Goal: Transaction & Acquisition: Purchase product/service

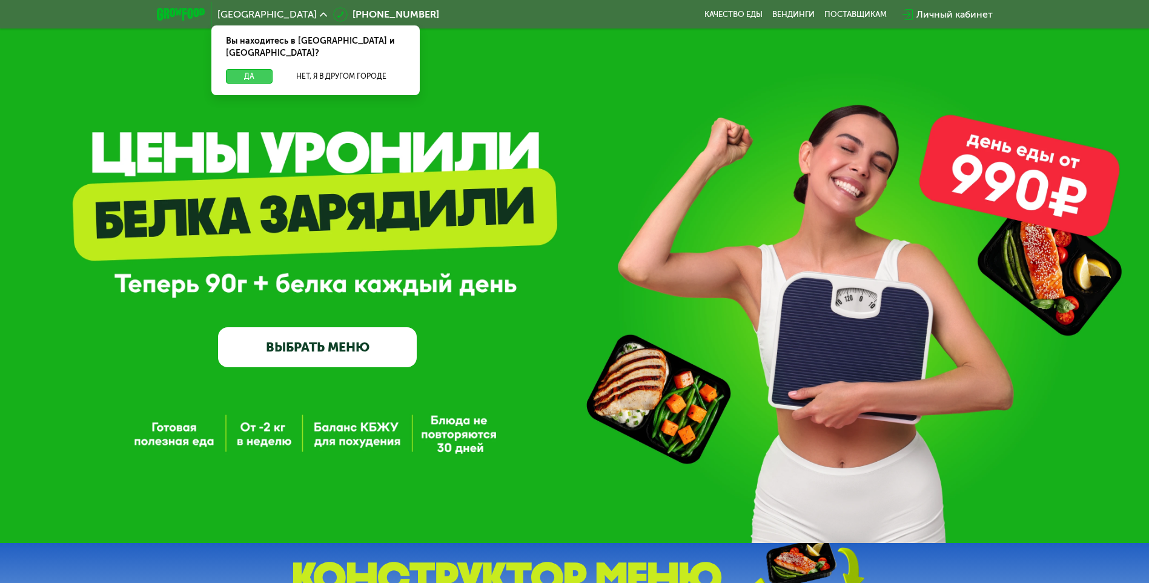
click at [267, 69] on button "Да" at bounding box center [249, 76] width 47 height 15
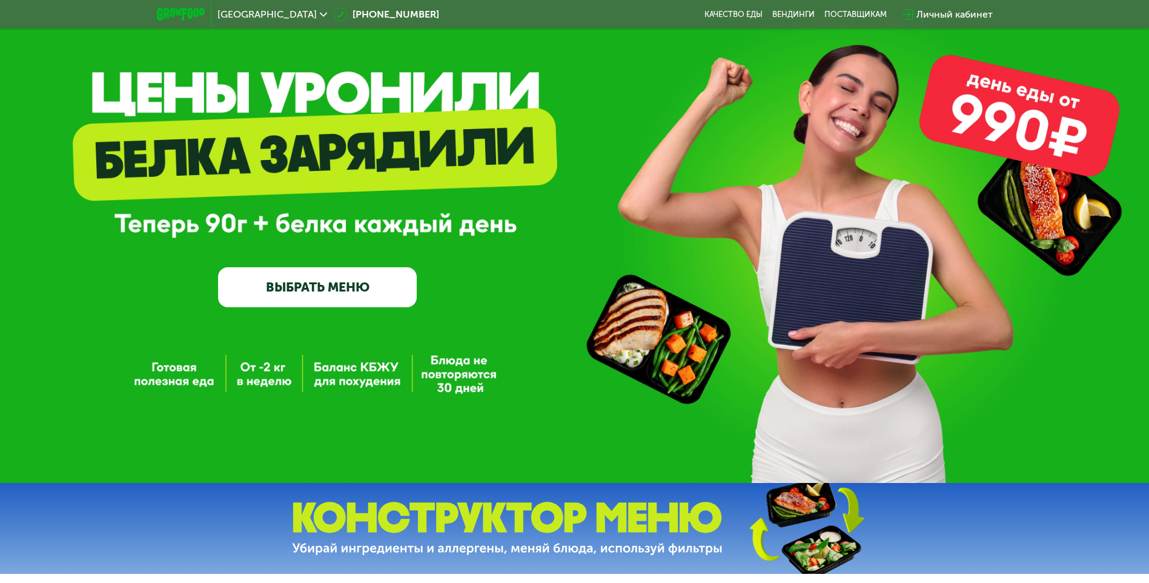
scroll to position [61, 0]
click at [324, 292] on link "ВЫБРАТЬ МЕНЮ" at bounding box center [317, 287] width 199 height 40
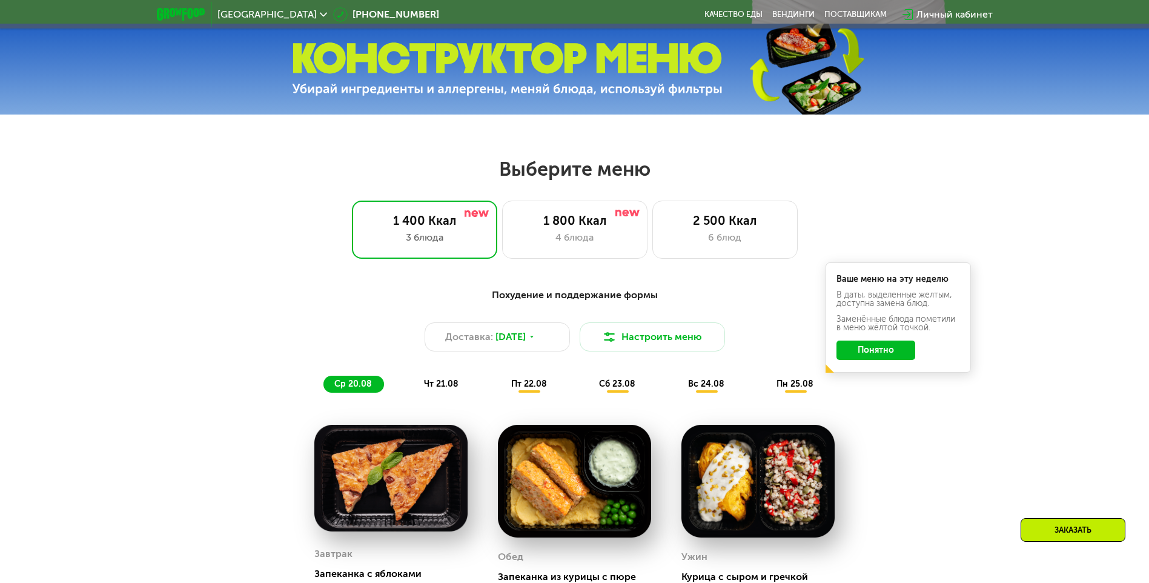
scroll to position [652, 0]
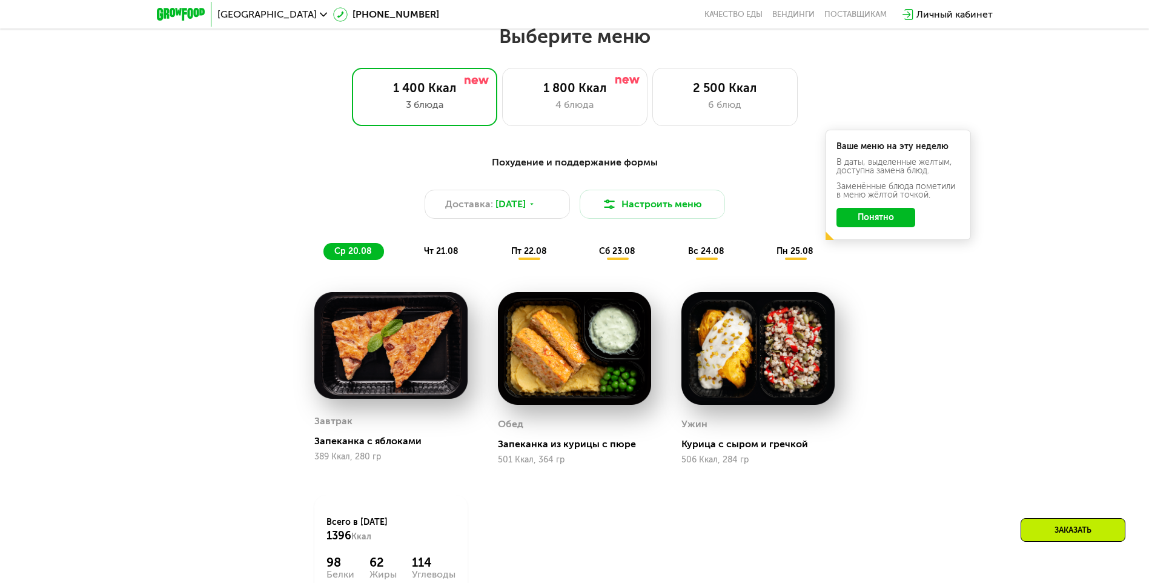
click at [891, 221] on button "Понятно" at bounding box center [876, 217] width 79 height 19
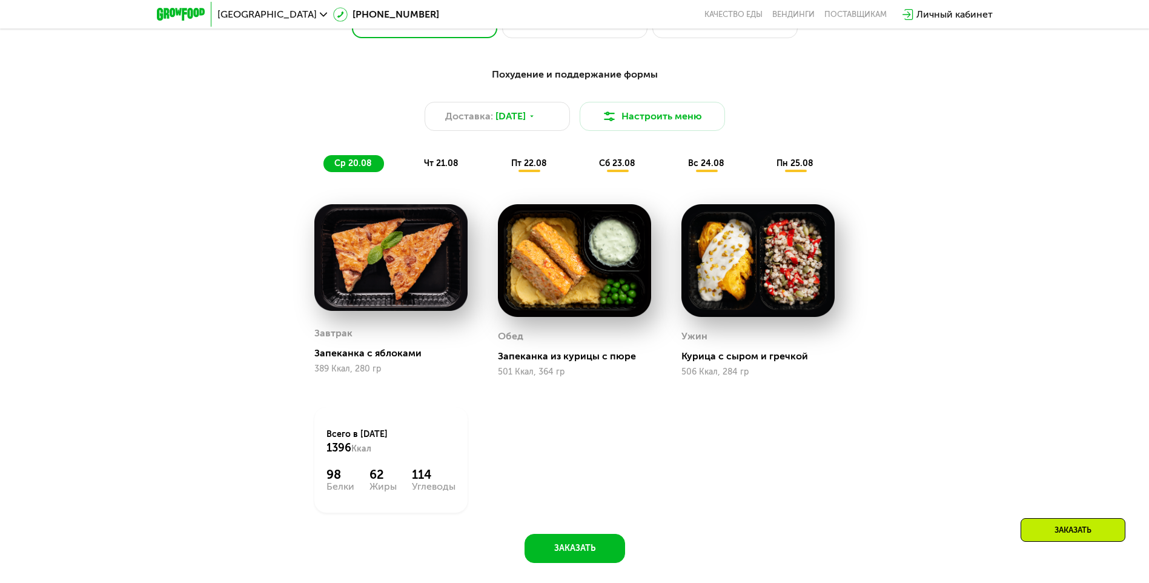
scroll to position [712, 0]
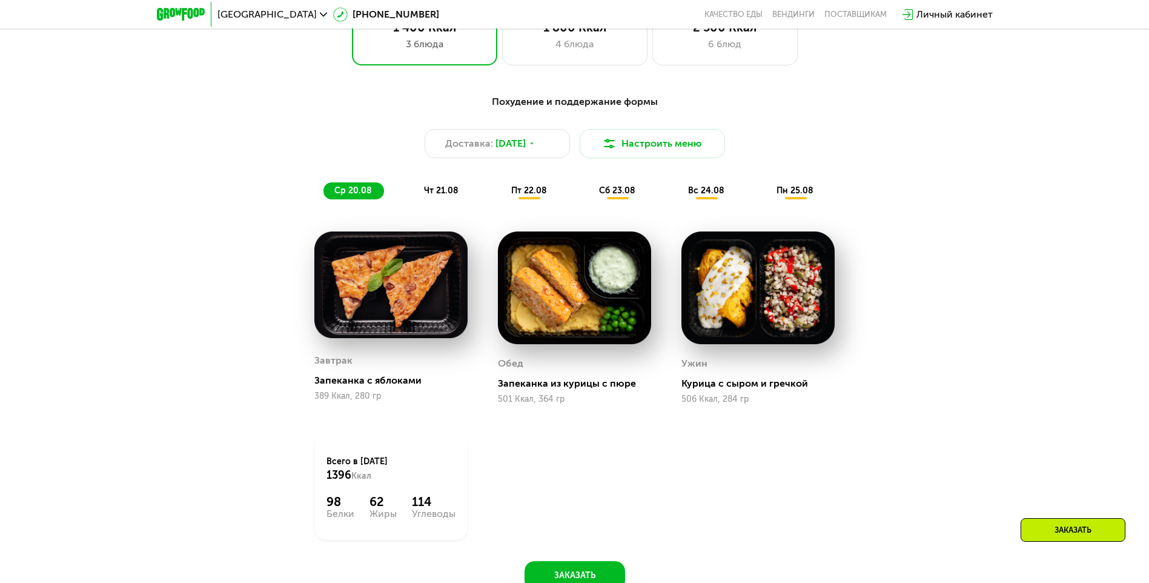
click at [436, 193] on span "чт 21.08" at bounding box center [441, 190] width 35 height 10
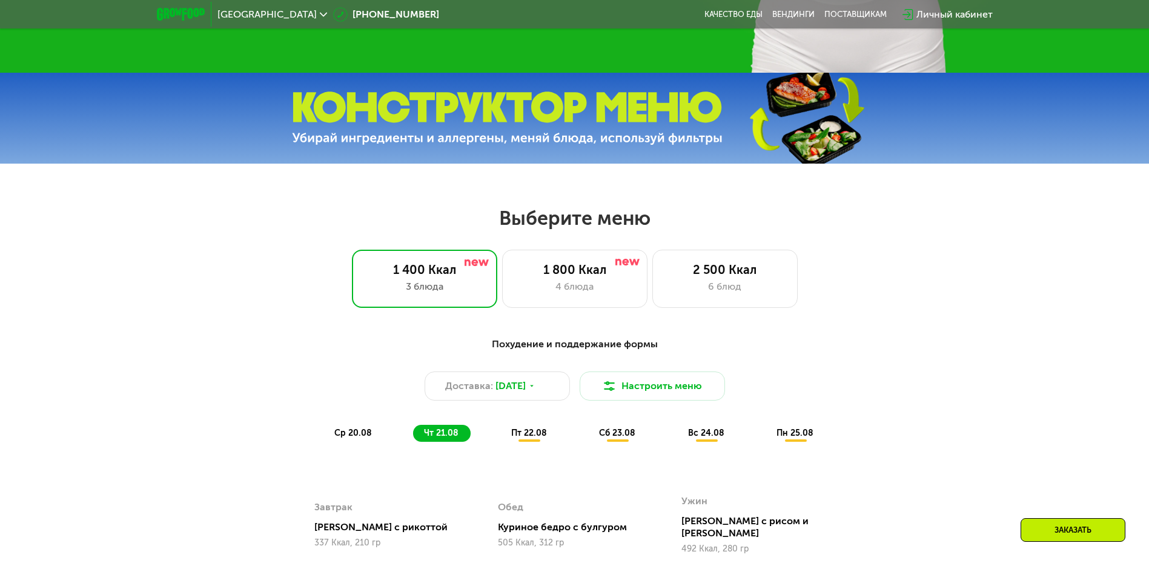
scroll to position [652, 0]
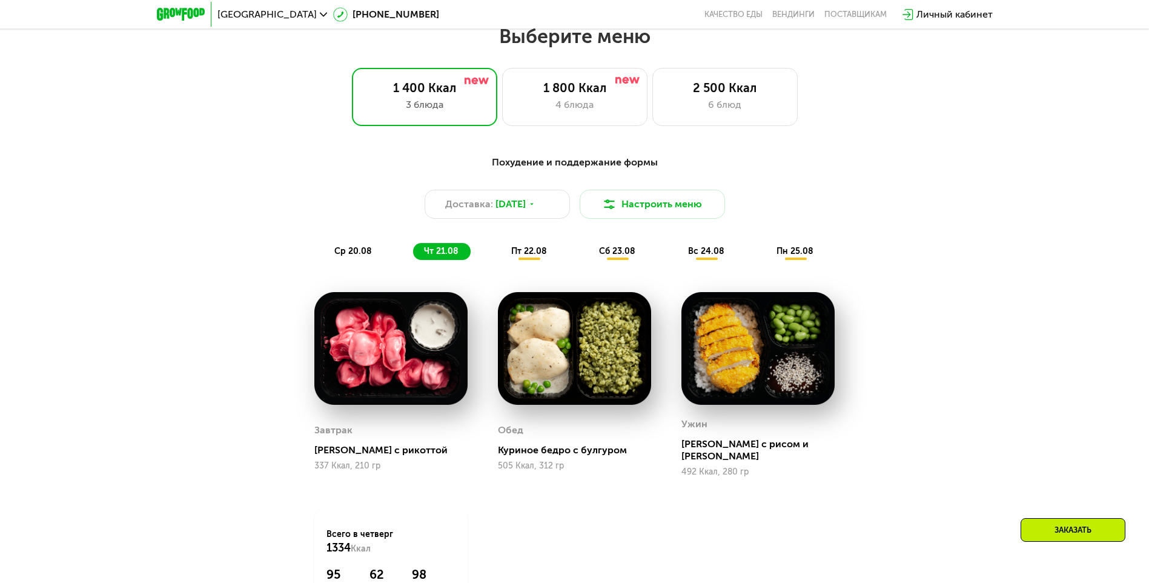
click at [534, 256] on span "пт 22.08" at bounding box center [529, 251] width 36 height 10
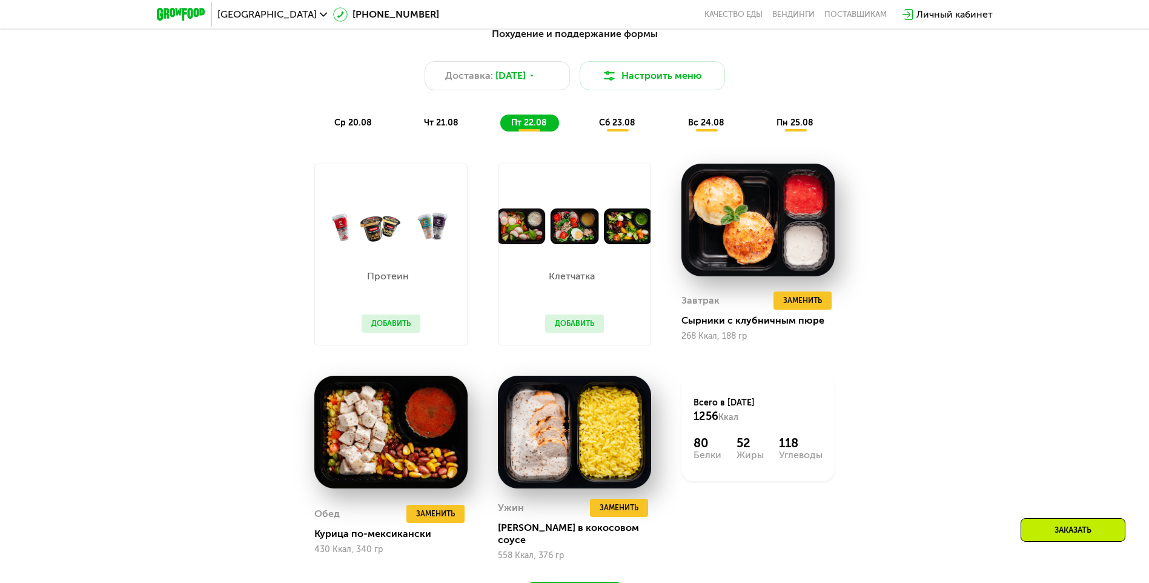
scroll to position [773, 0]
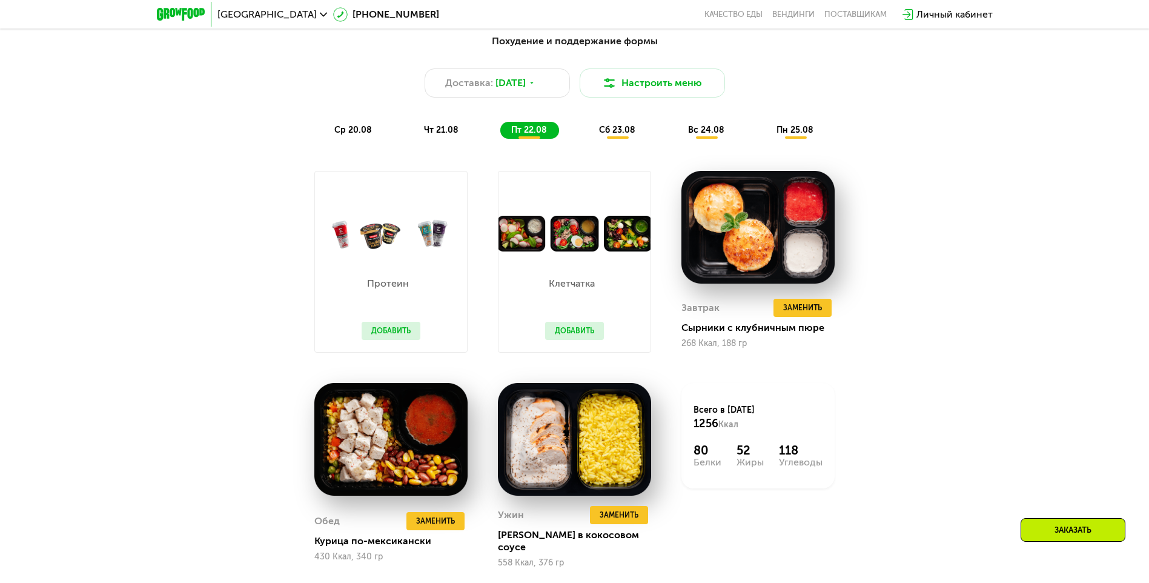
click at [625, 134] on span "сб 23.08" at bounding box center [617, 130] width 36 height 10
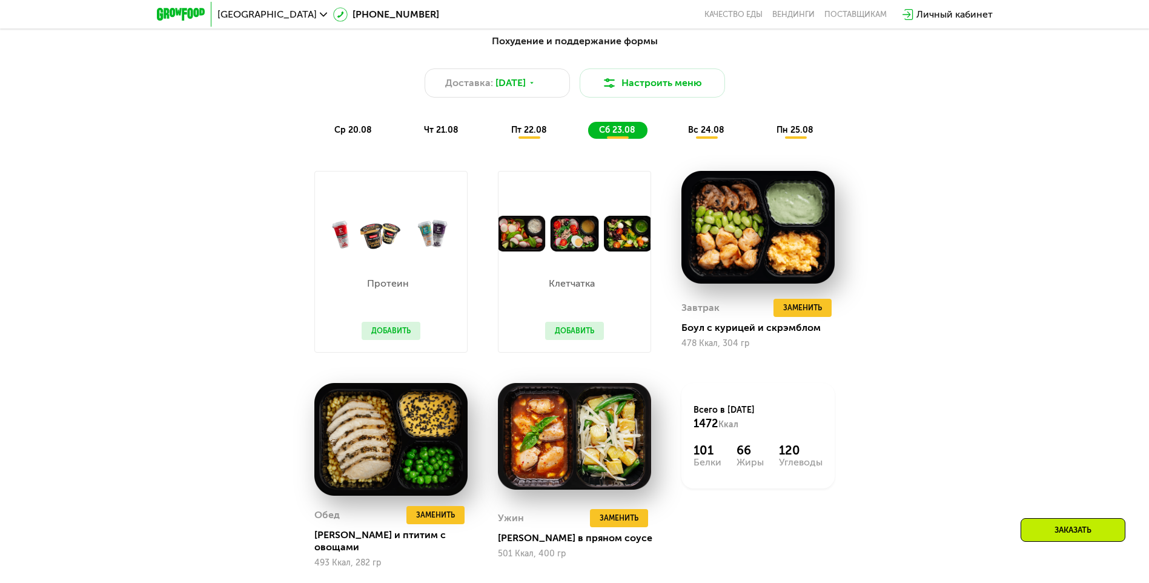
click at [717, 134] on span "вс 24.08" at bounding box center [706, 130] width 36 height 10
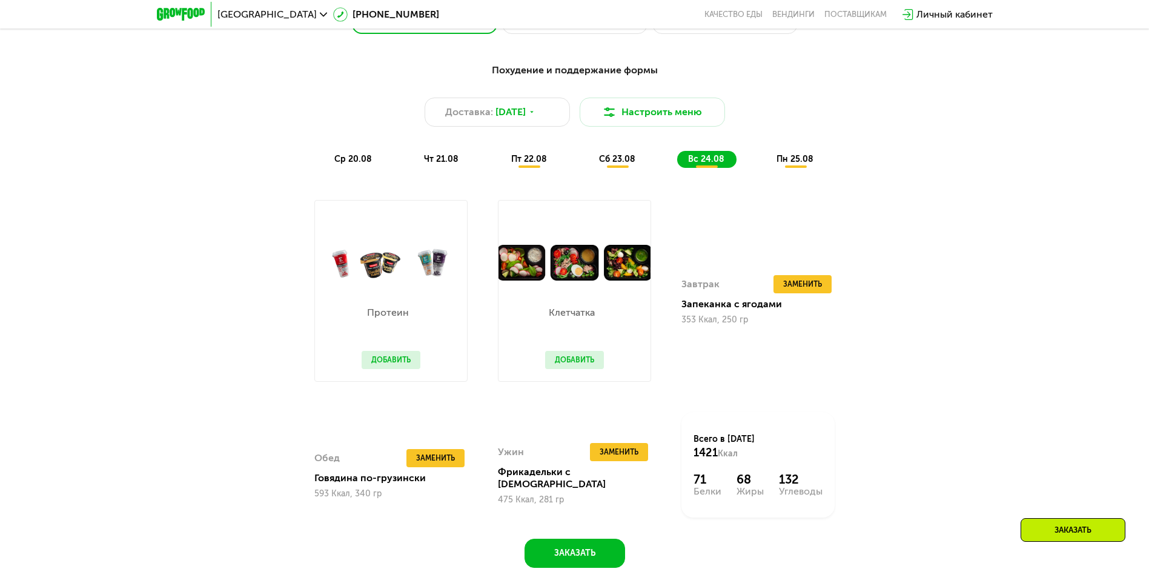
scroll to position [712, 0]
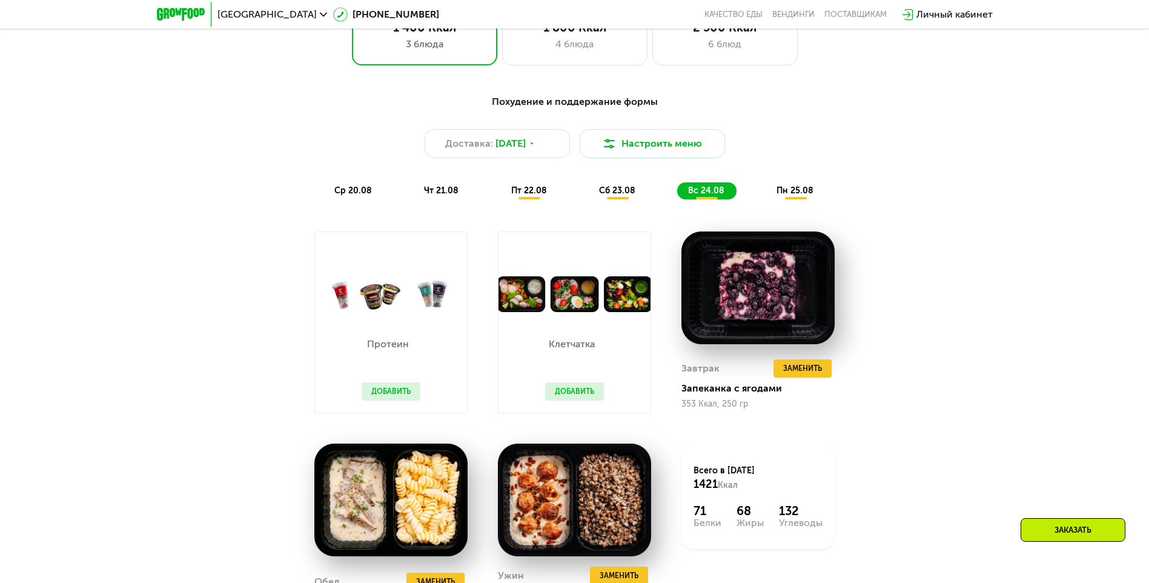
click at [782, 196] on span "пн 25.08" at bounding box center [795, 190] width 37 height 10
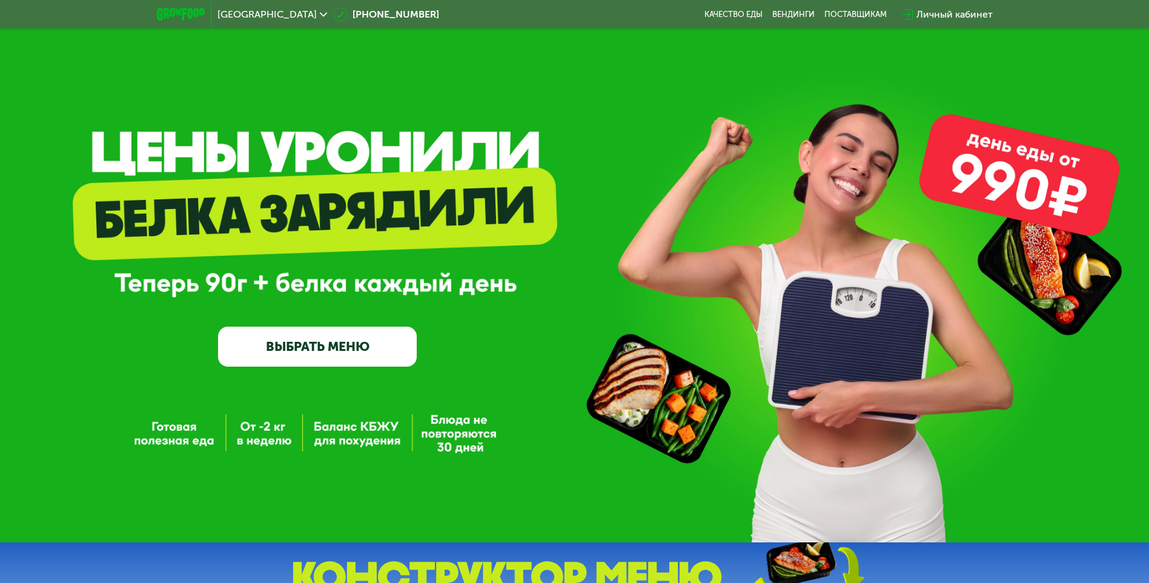
scroll to position [0, 0]
click at [187, 16] on img at bounding box center [181, 14] width 48 height 13
click at [323, 354] on link "ВЫБРАТЬ МЕНЮ" at bounding box center [317, 347] width 199 height 40
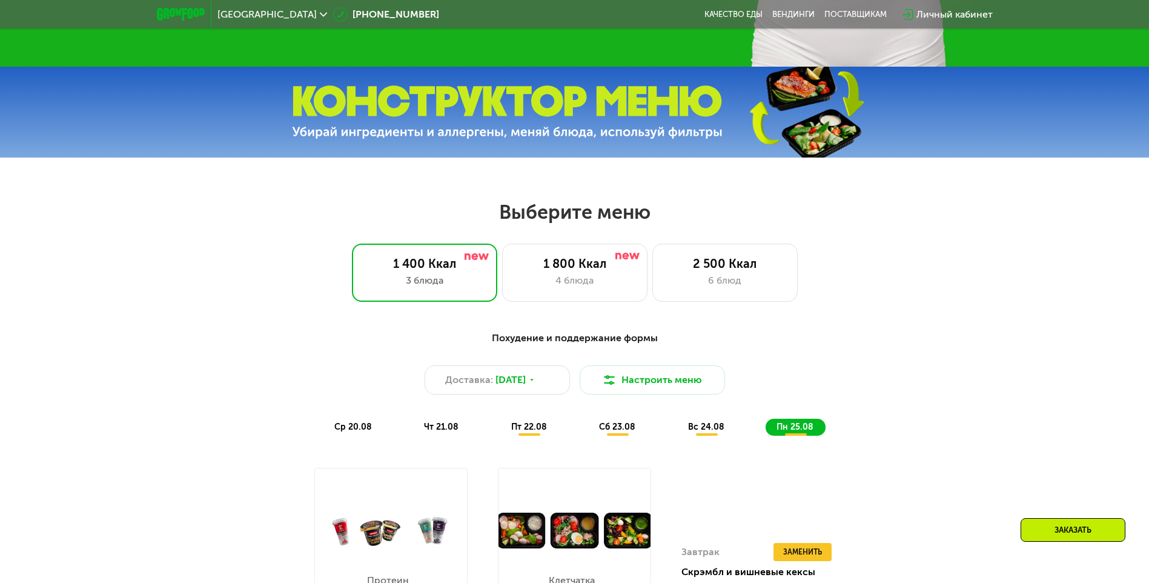
scroll to position [652, 0]
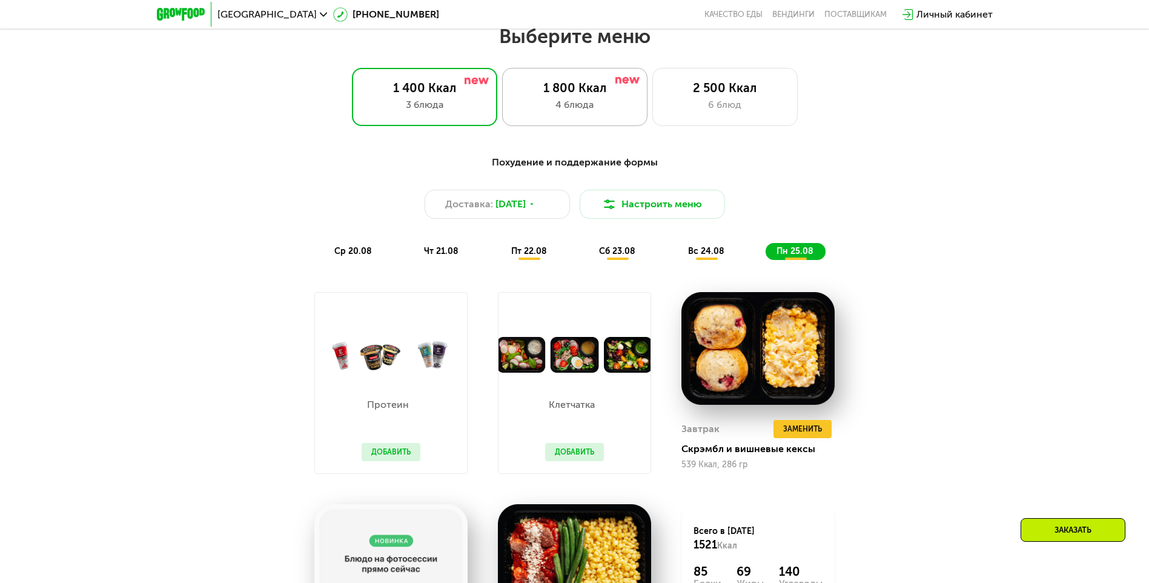
click at [570, 101] on div "4 блюда" at bounding box center [575, 105] width 120 height 15
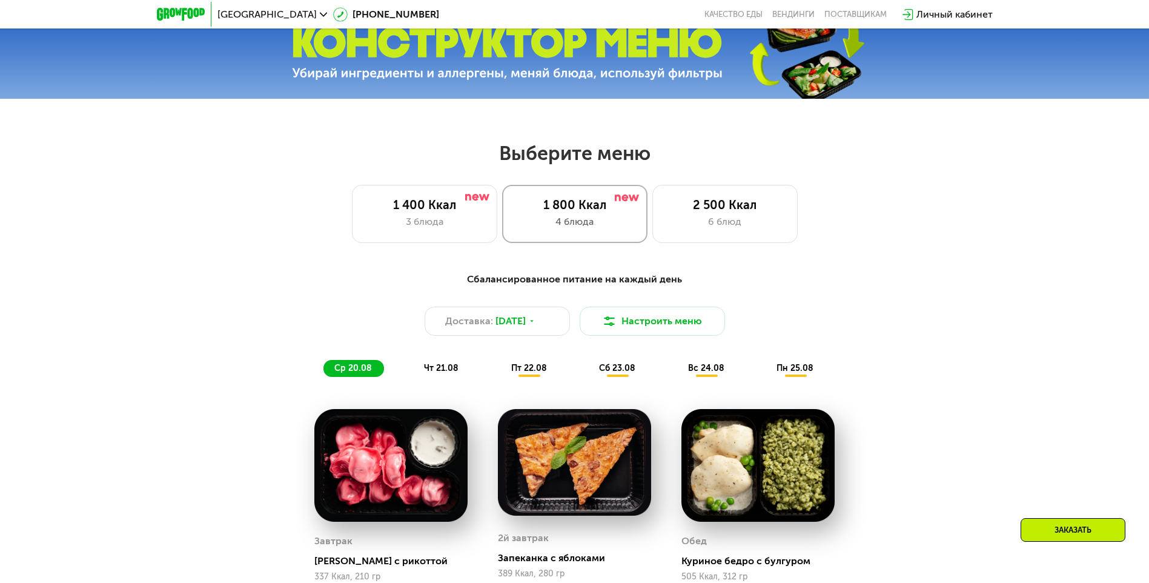
scroll to position [470, 0]
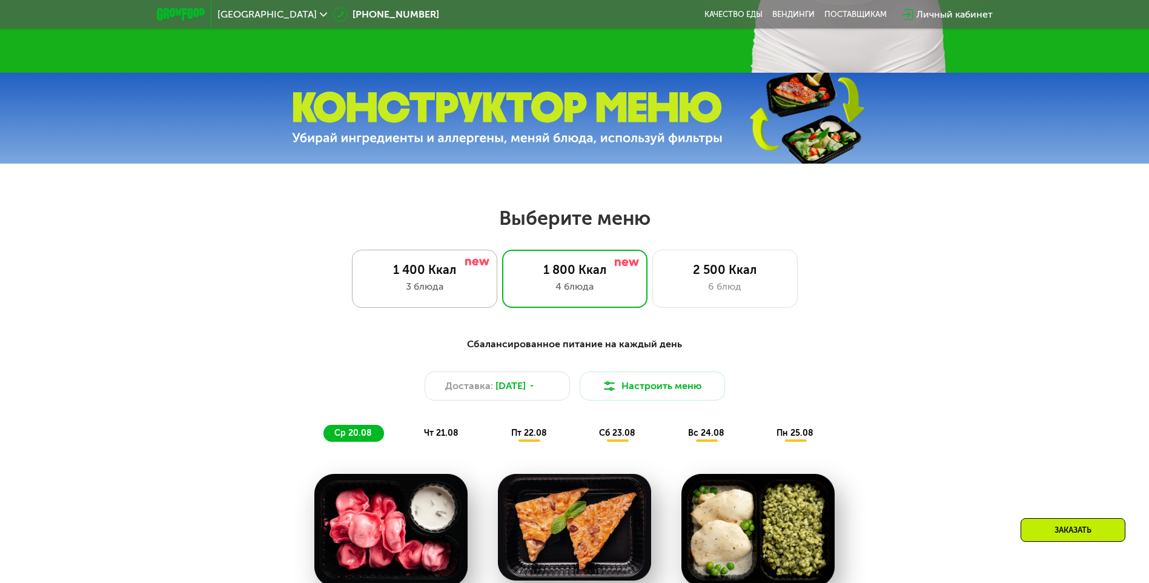
click at [408, 293] on div "3 блюда" at bounding box center [425, 286] width 120 height 15
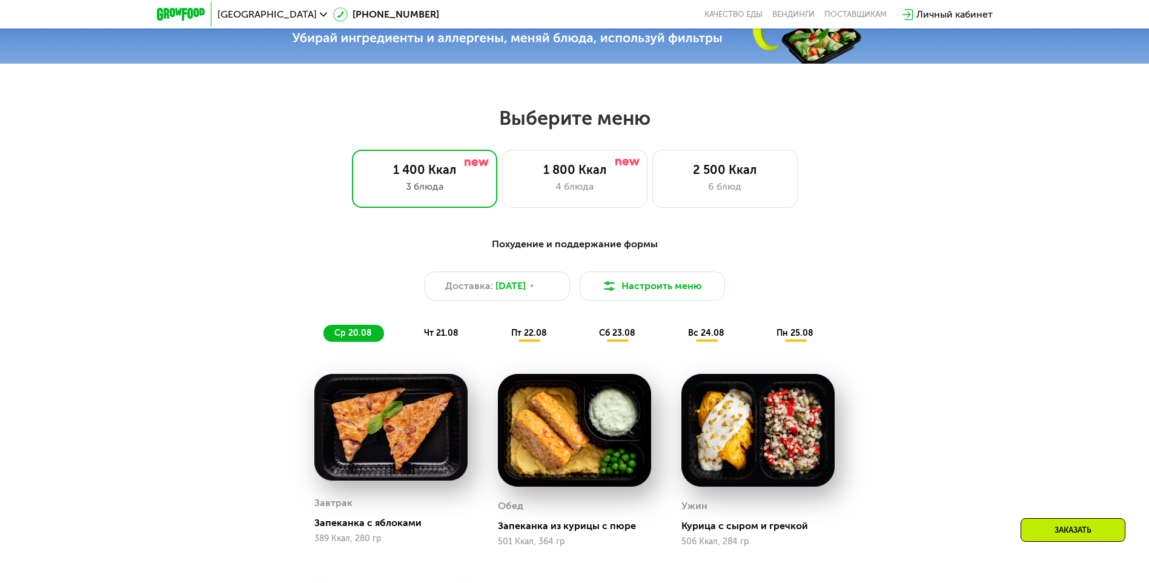
scroll to position [591, 0]
